Goal: Task Accomplishment & Management: Use online tool/utility

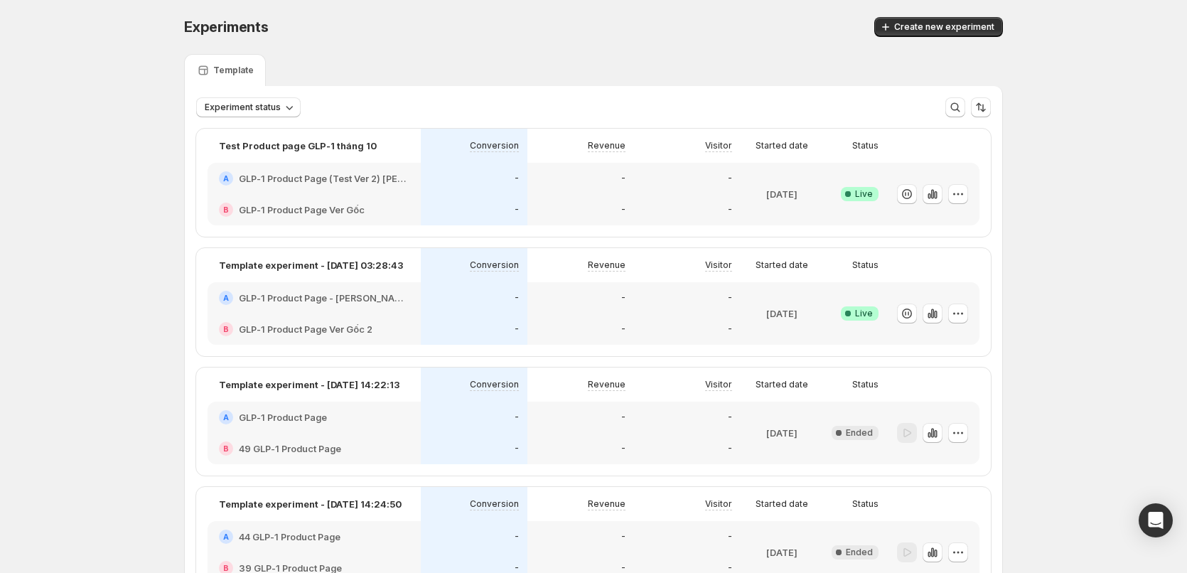
click at [355, 195] on div "B GLP-1 Product Page Ver Gốc" at bounding box center [314, 209] width 213 height 31
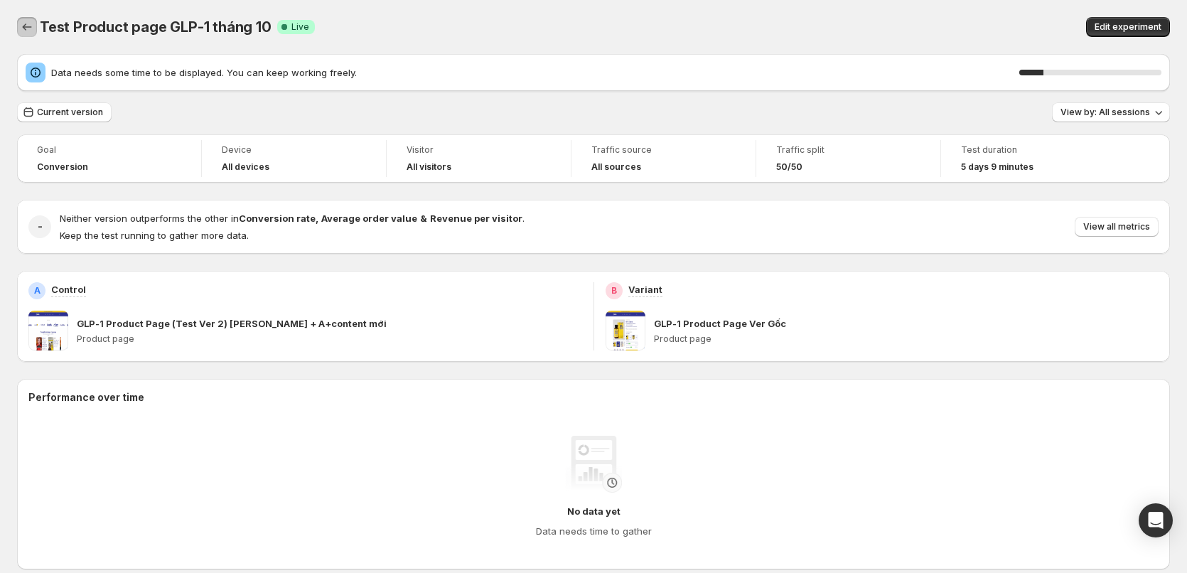
click at [26, 31] on icon "Back" at bounding box center [27, 27] width 14 height 14
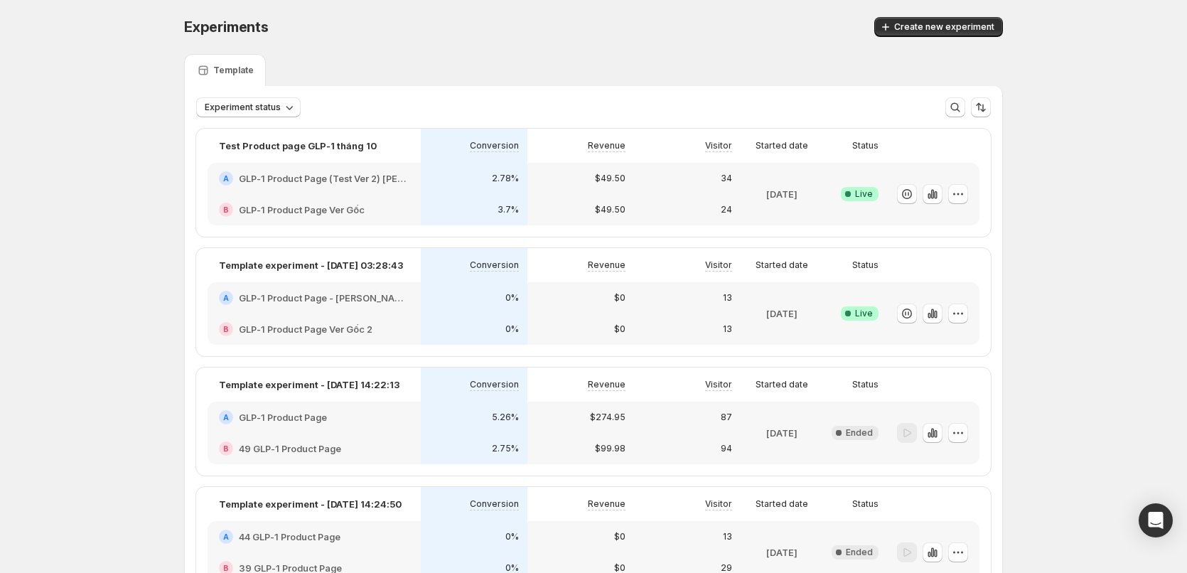
click at [377, 310] on div "A GLP-1 Product Page - [PERSON_NAME] sản [PERSON_NAME] ver3" at bounding box center [314, 297] width 213 height 31
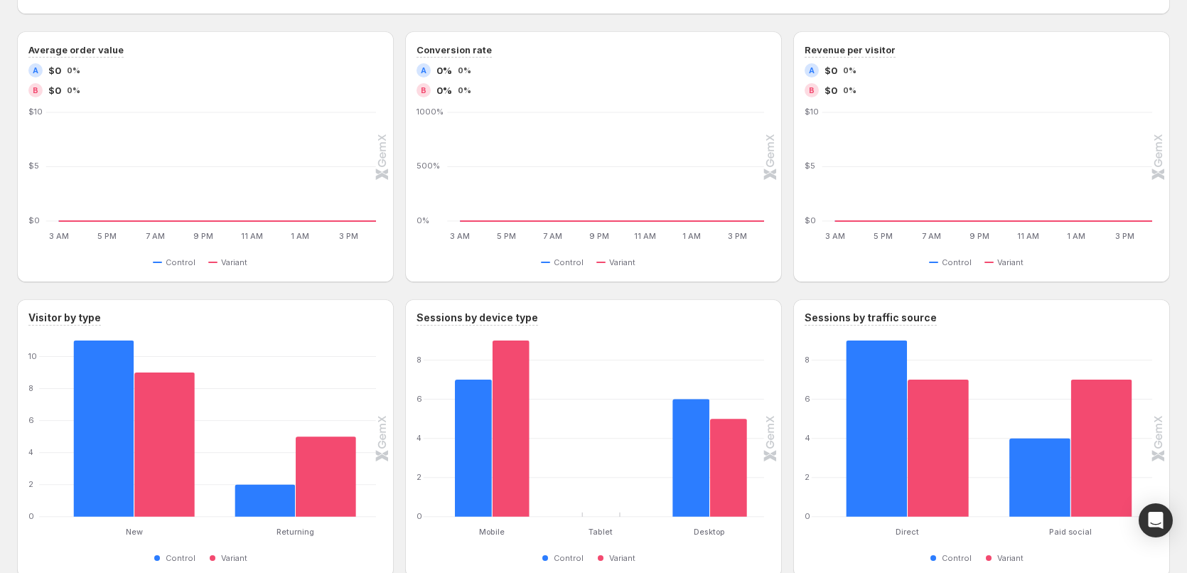
scroll to position [142, 0]
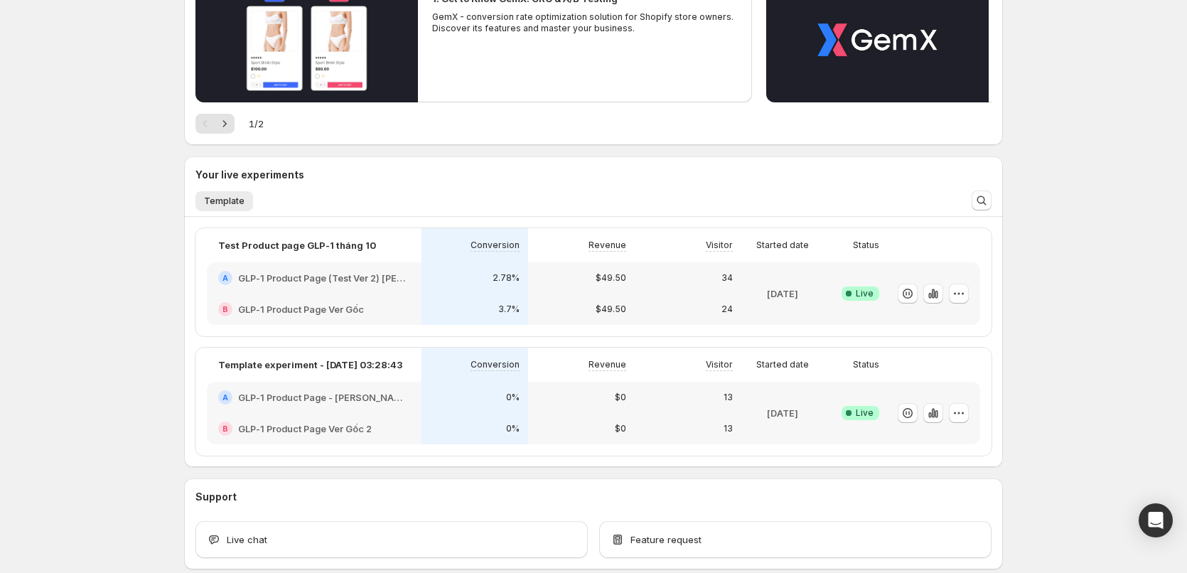
scroll to position [213, 0]
